Goal: Task Accomplishment & Management: Complete application form

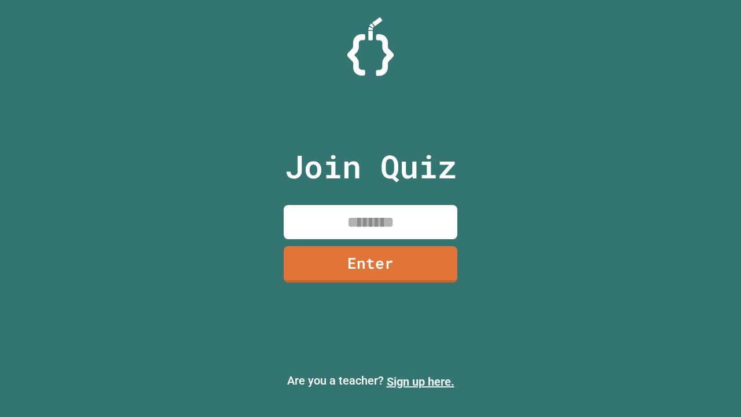
click at [420, 382] on link "Sign up here." at bounding box center [421, 382] width 68 height 14
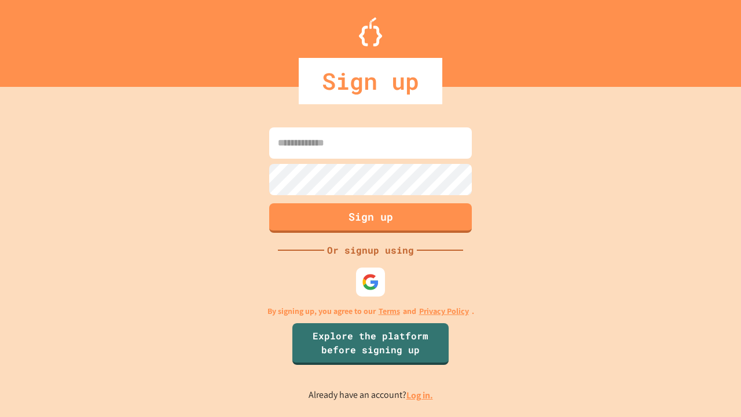
click at [420, 395] on link "Log in." at bounding box center [420, 395] width 27 height 12
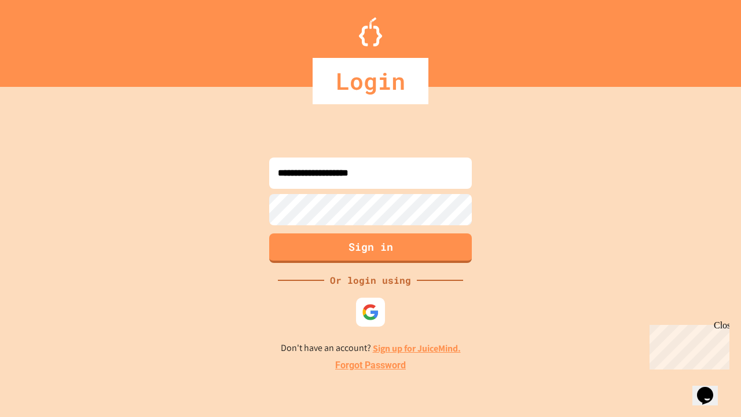
type input "**********"
